Goal: Information Seeking & Learning: Compare options

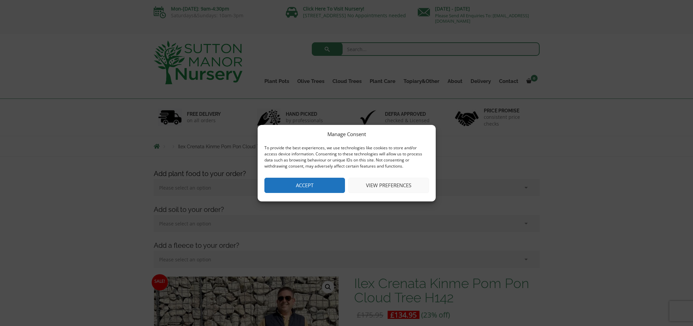
click at [311, 182] on button "Accept" at bounding box center [304, 185] width 81 height 15
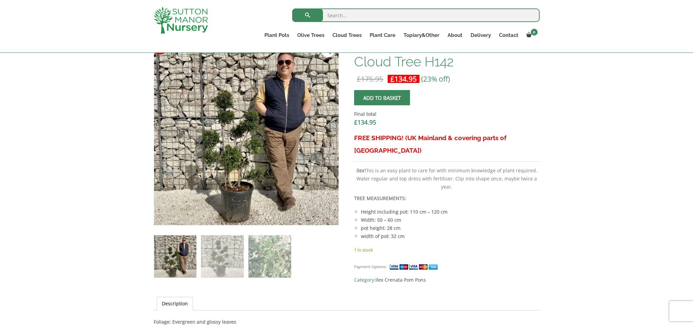
scroll to position [218, 0]
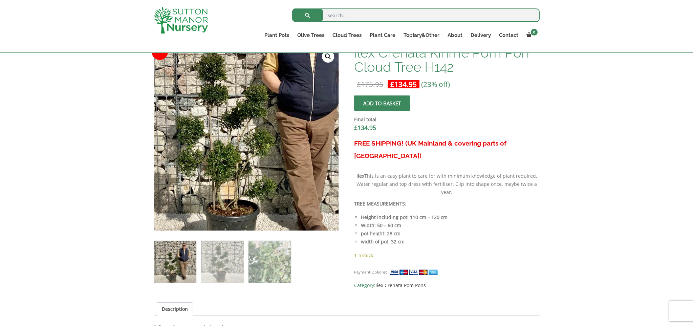
click at [244, 167] on img at bounding box center [248, 121] width 300 height 300
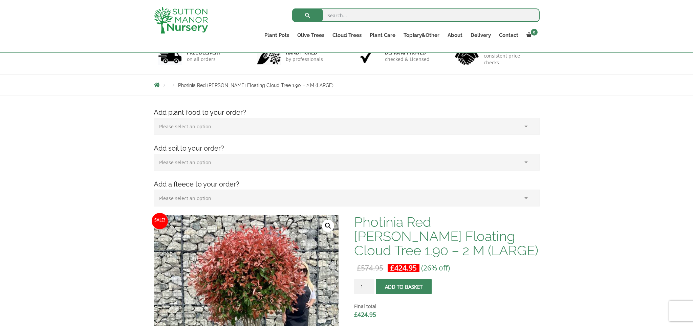
scroll to position [22, 0]
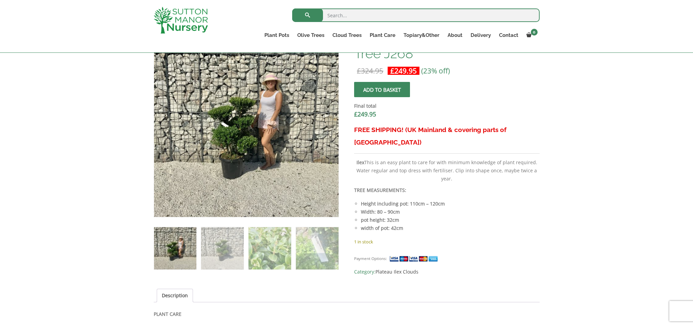
scroll to position [226, 0]
